Goal: Navigation & Orientation: Find specific page/section

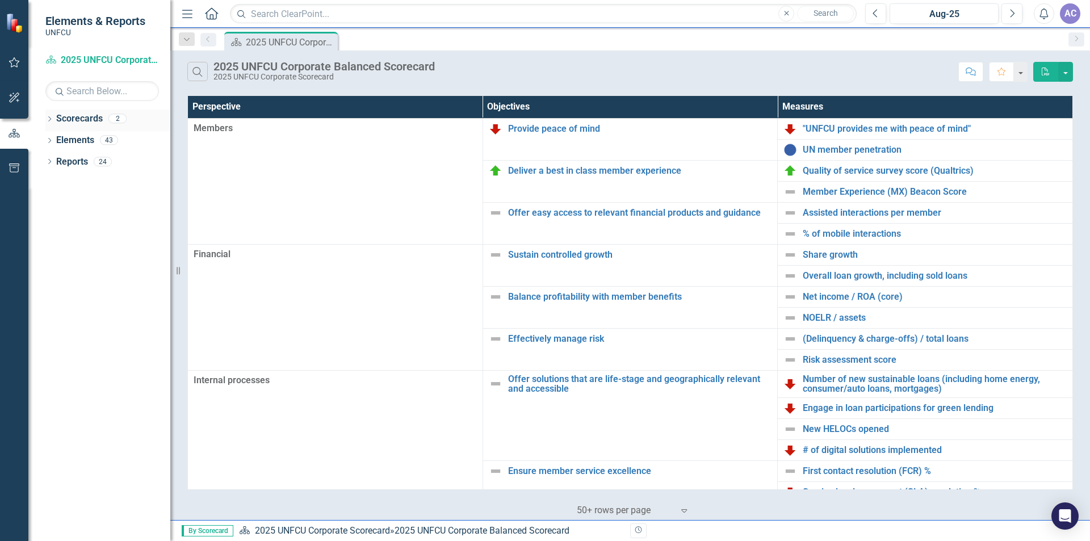
click at [84, 122] on link "Scorecards" at bounding box center [79, 118] width 47 height 13
click at [48, 120] on icon "Dropdown" at bounding box center [49, 120] width 8 height 6
click at [110, 137] on link "2025 UNFCU Corporate Scorecard" at bounding box center [116, 140] width 108 height 13
click at [57, 141] on icon "Dropdown" at bounding box center [55, 139] width 9 height 7
click at [95, 160] on link "Corporate Marketing 2025" at bounding box center [122, 162] width 97 height 13
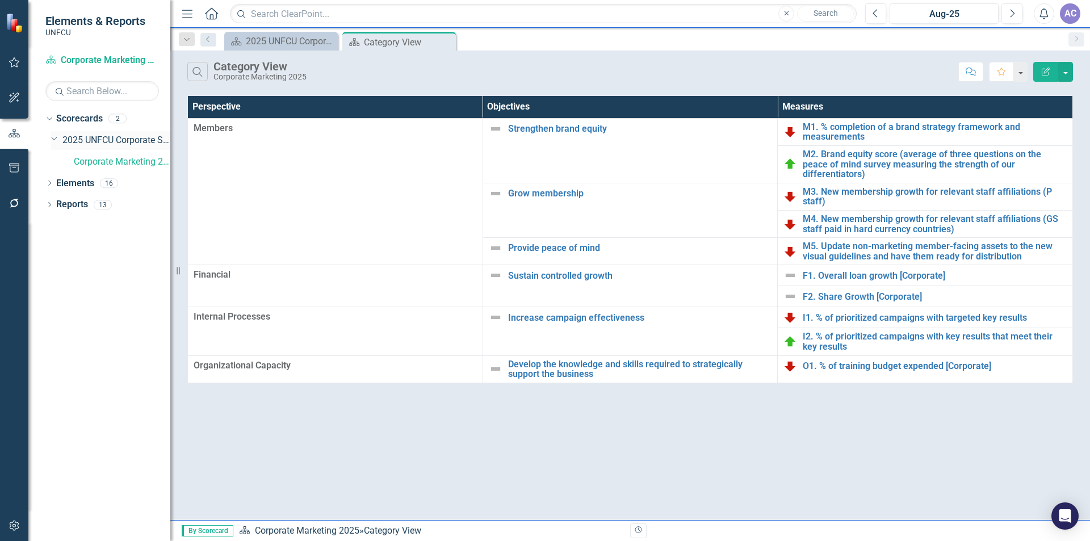
click at [93, 140] on link "2025 UNFCU Corporate Scorecard" at bounding box center [116, 140] width 108 height 13
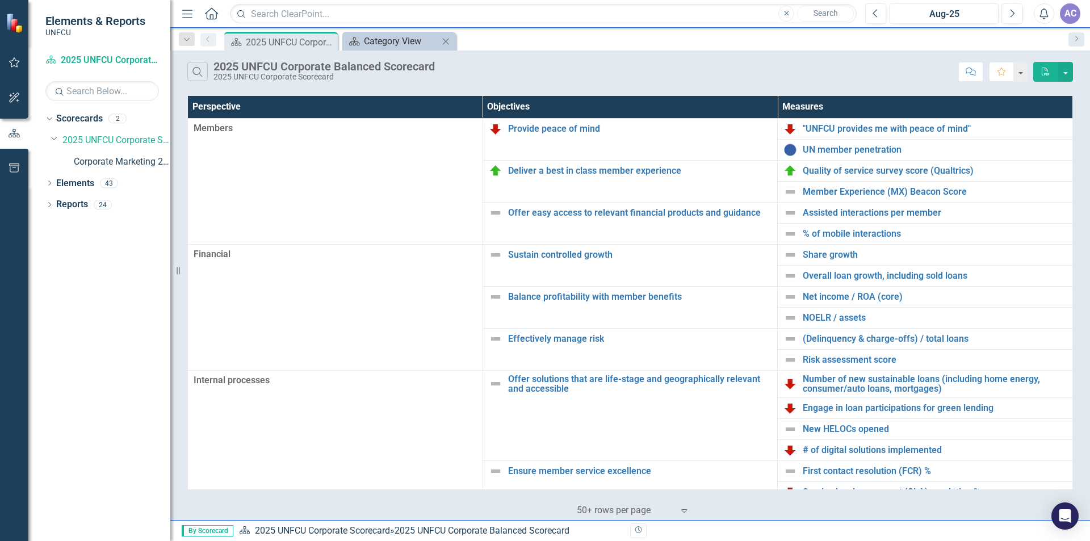
click at [404, 40] on div "Category View" at bounding box center [401, 41] width 75 height 14
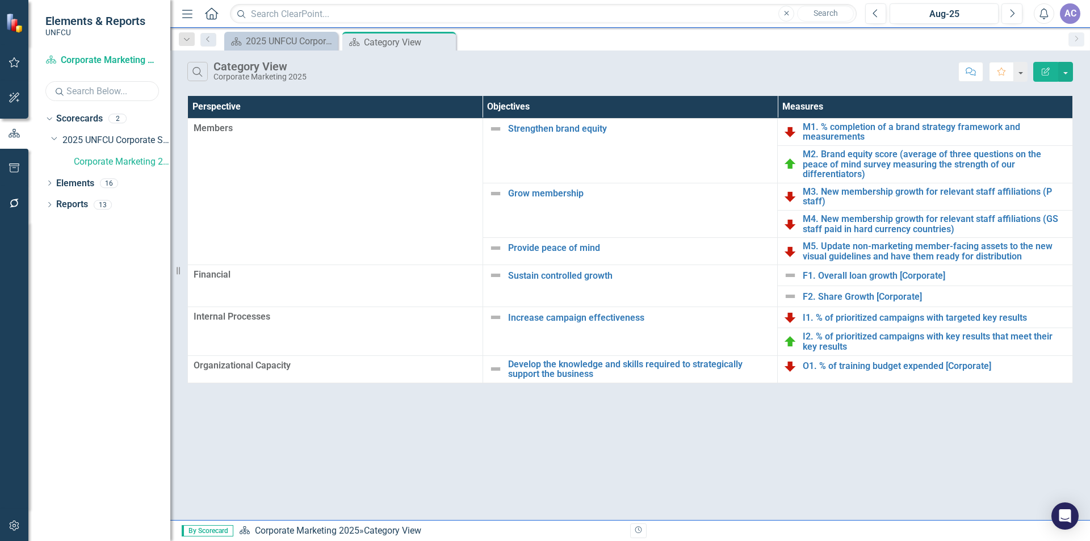
click at [93, 89] on input "text" at bounding box center [102, 91] width 114 height 20
type input "a"
click at [103, 140] on link "2025 UNFCU Corporate Scorecard" at bounding box center [116, 140] width 108 height 13
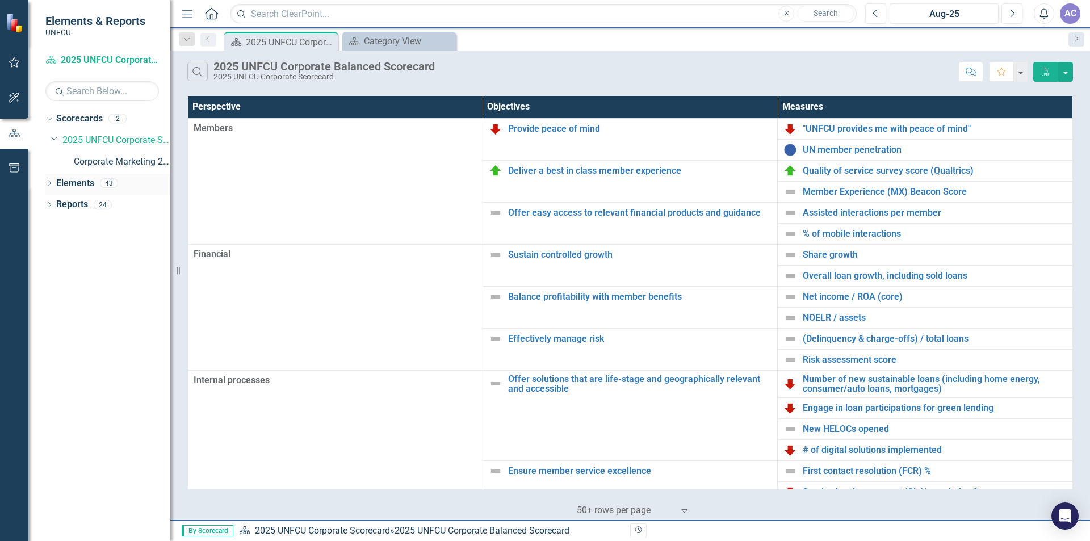
click at [47, 185] on icon "Dropdown" at bounding box center [49, 184] width 8 height 6
click at [57, 203] on icon "Dropdown" at bounding box center [55, 206] width 8 height 6
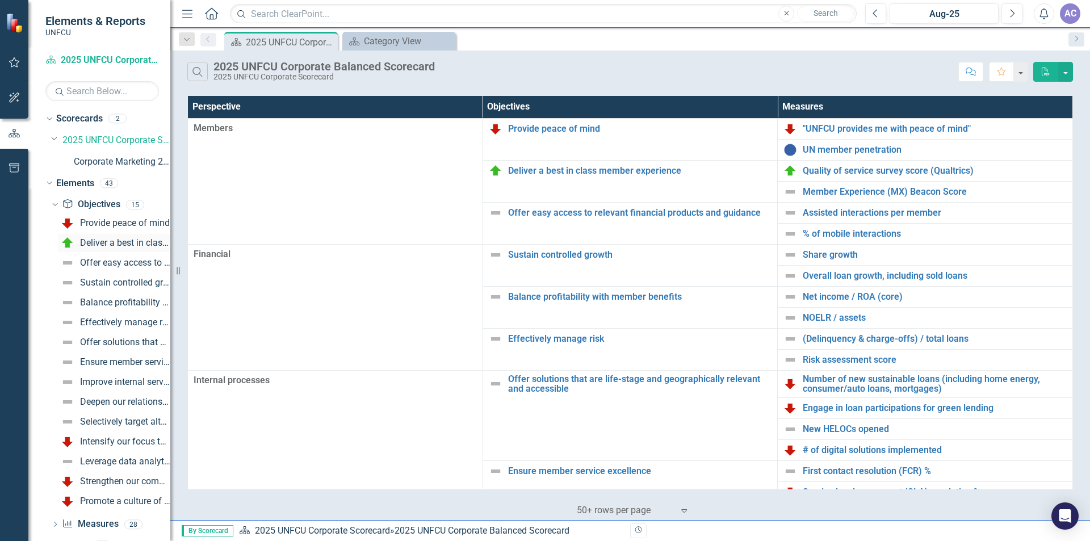
scroll to position [17, 0]
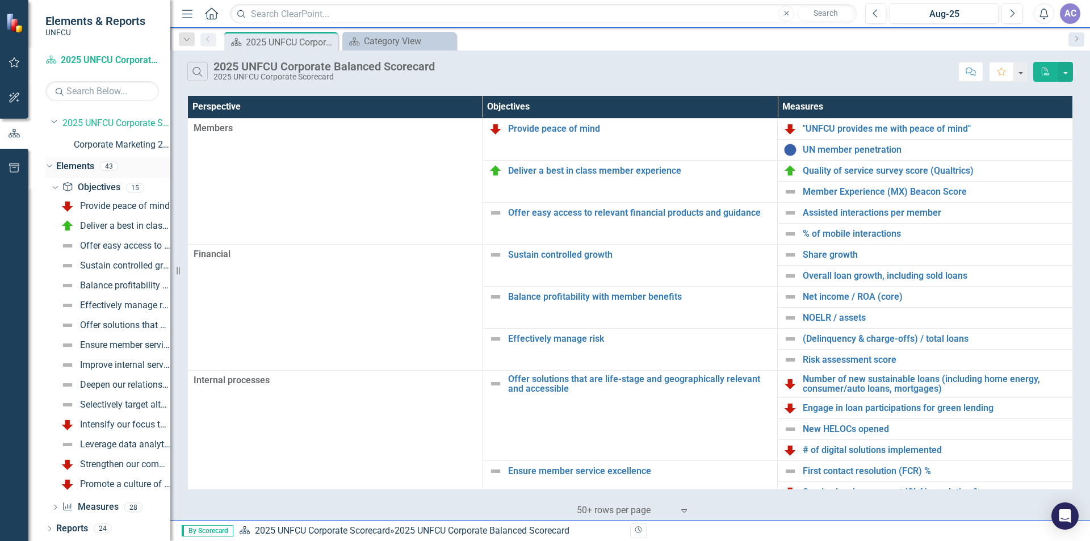
click at [52, 169] on div "Dropdown" at bounding box center [48, 166] width 10 height 8
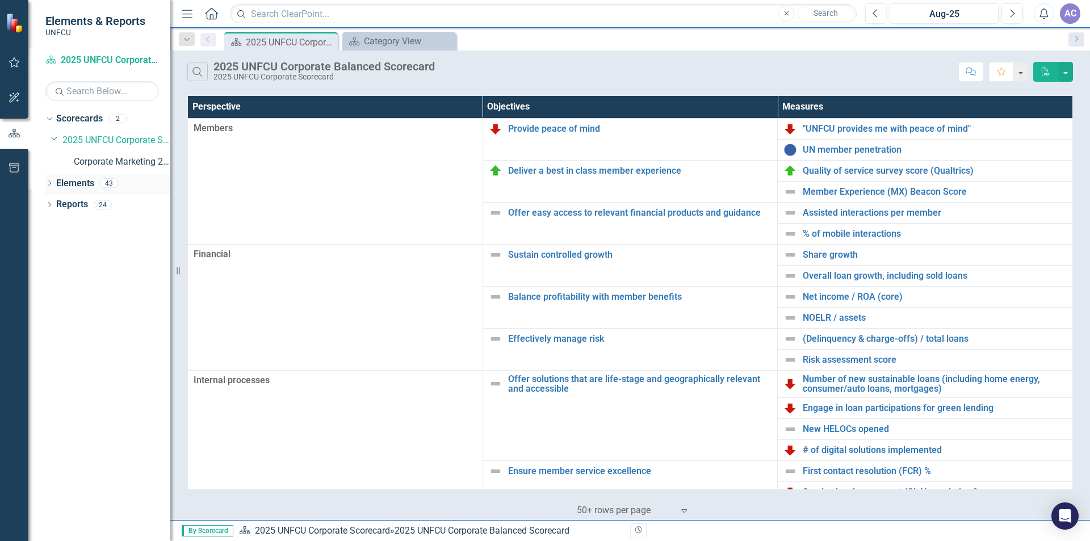
scroll to position [0, 0]
click at [84, 139] on link "2025 UNFCU Corporate Scorecard" at bounding box center [116, 140] width 108 height 13
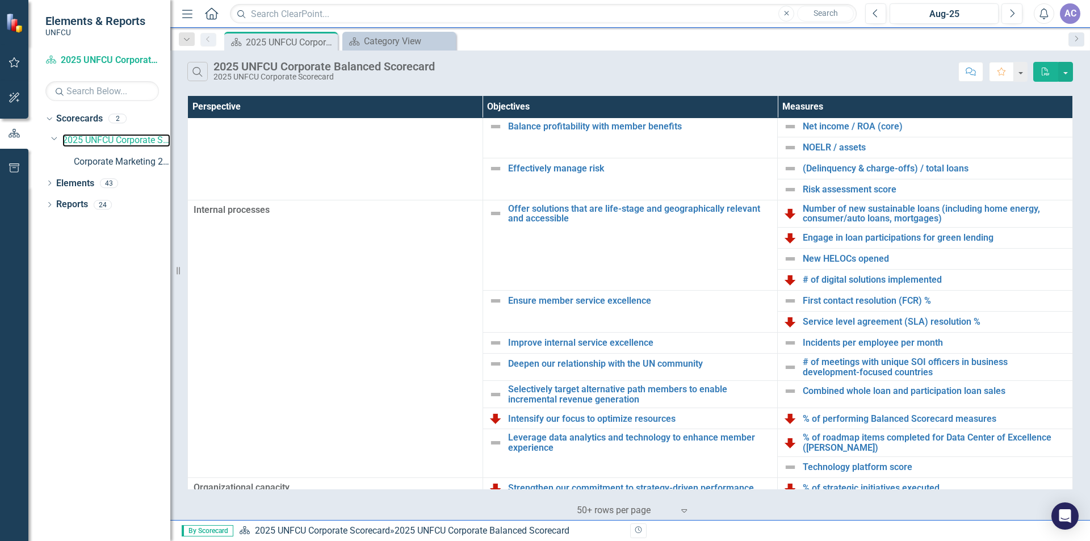
scroll to position [222, 0]
